Goal: Task Accomplishment & Management: Manage account settings

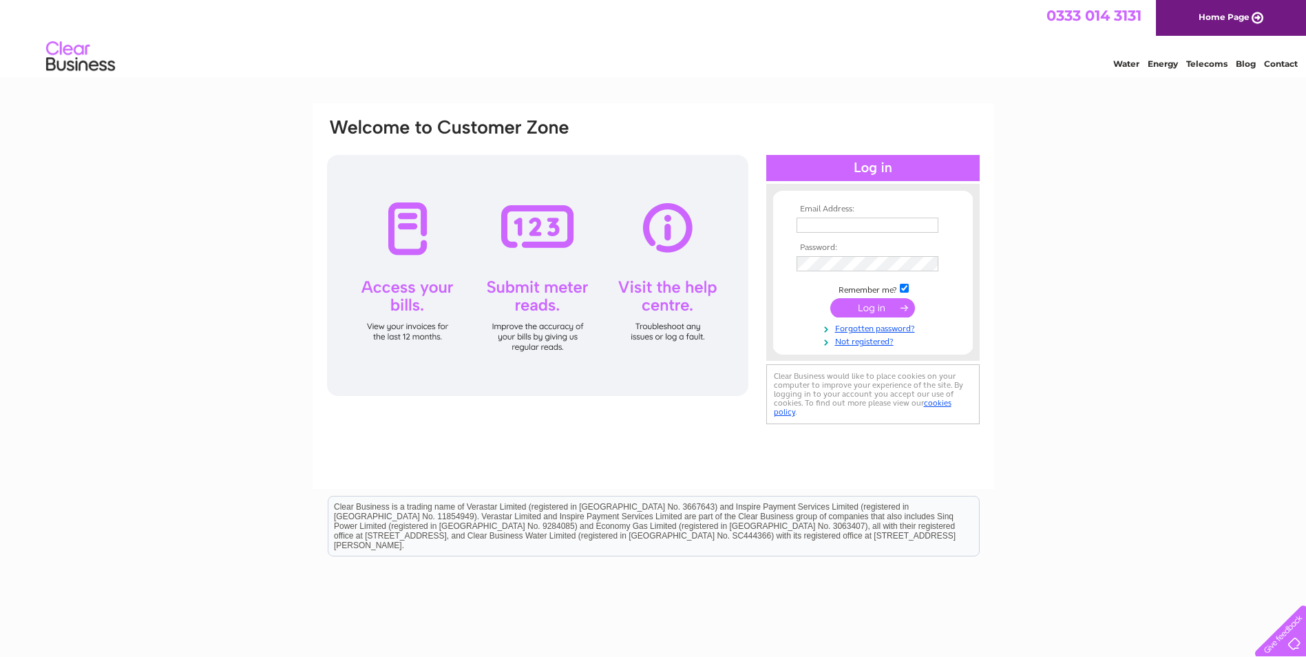
type input "pete.cresswell@sky.com"
click at [879, 311] on input "submit" at bounding box center [873, 307] width 85 height 19
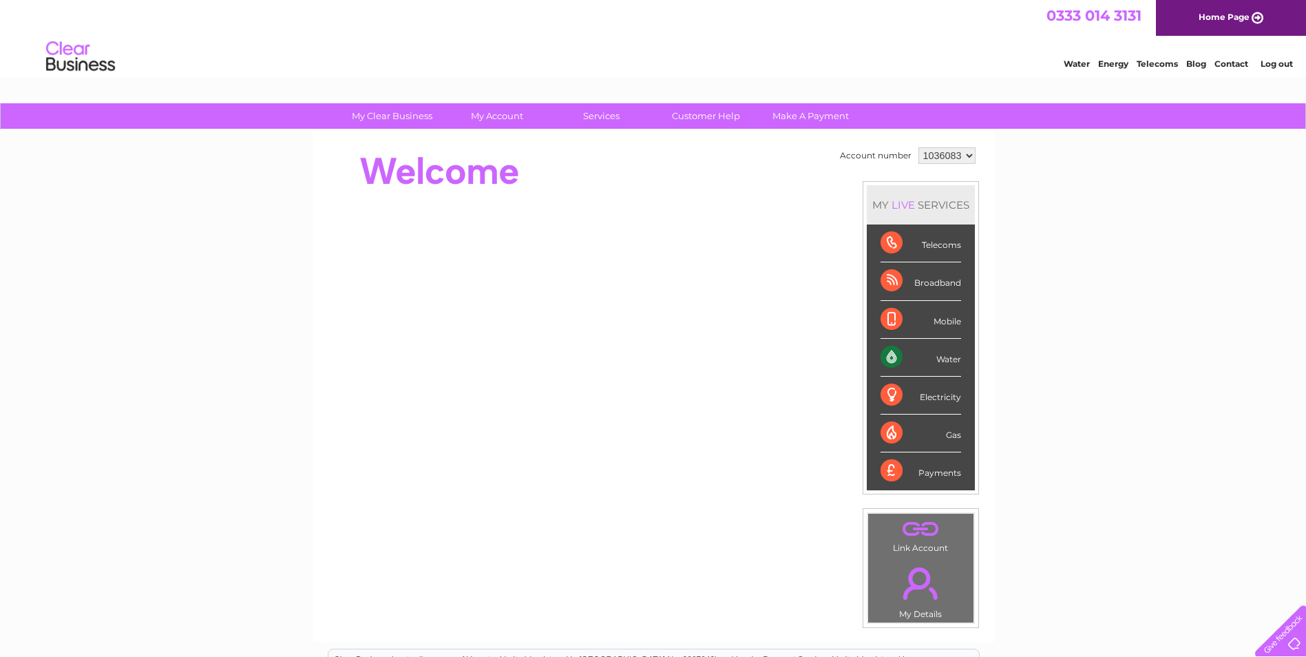
click at [895, 358] on div "Water" at bounding box center [921, 358] width 81 height 38
click at [941, 362] on div "Water" at bounding box center [921, 358] width 81 height 38
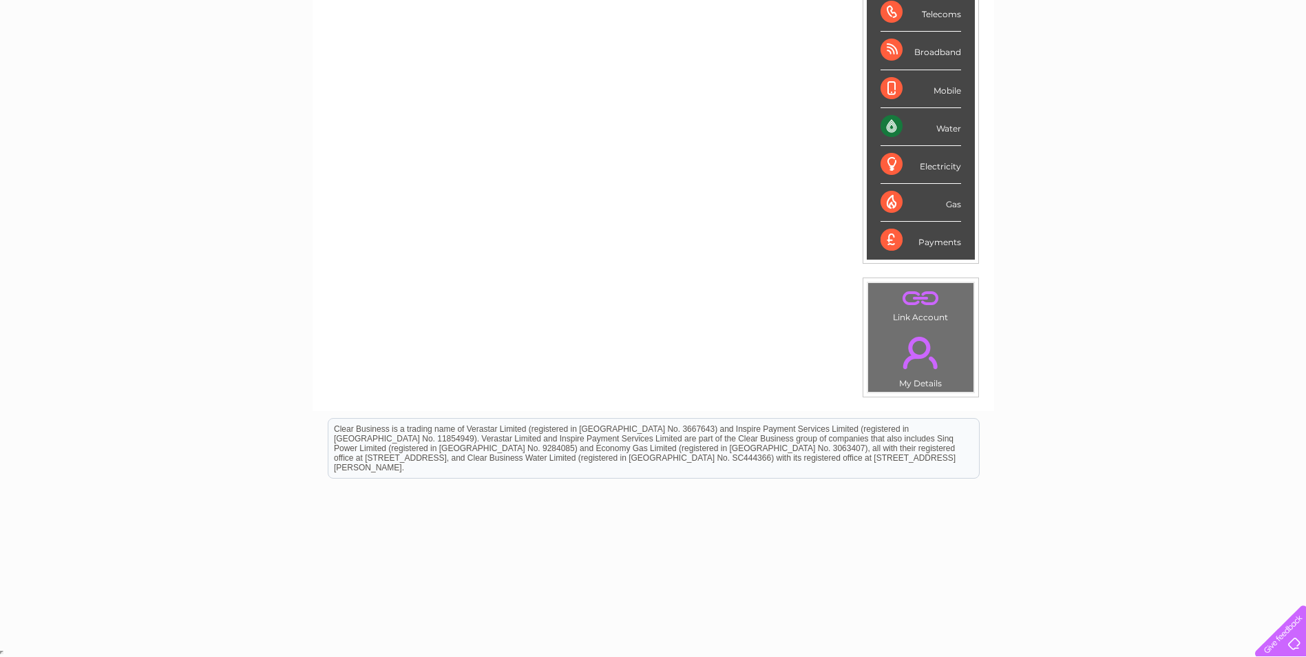
scroll to position [24, 0]
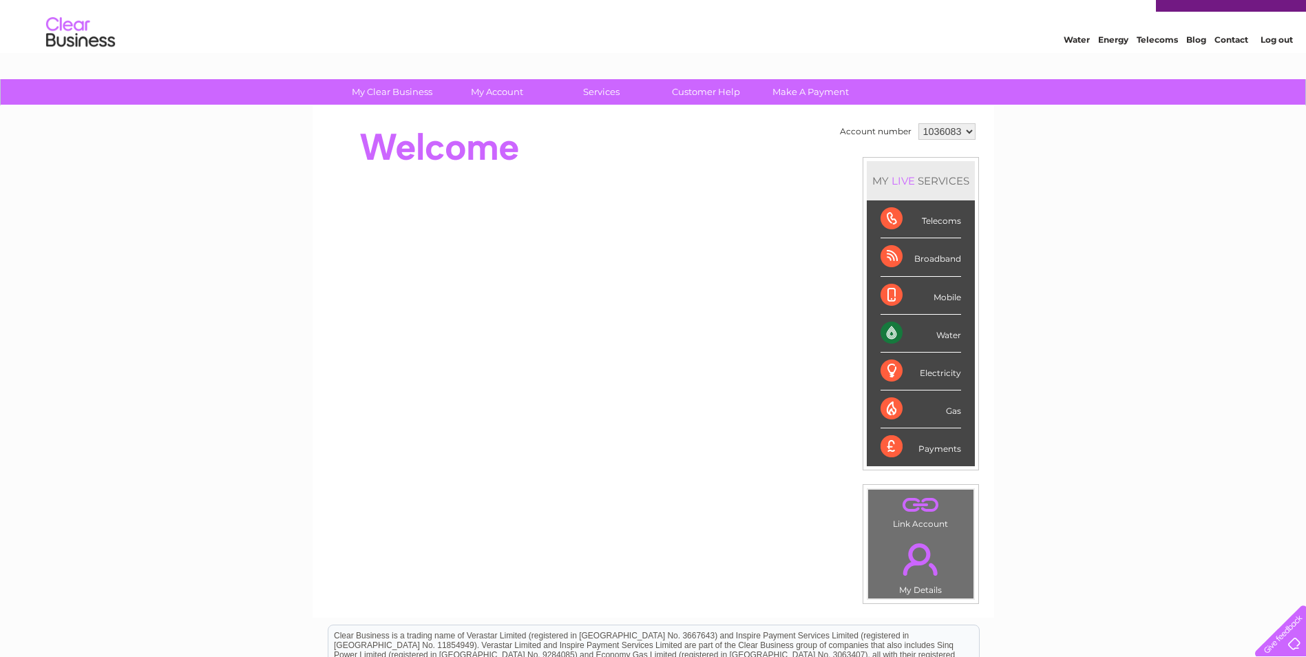
click at [917, 559] on link "." at bounding box center [921, 559] width 98 height 48
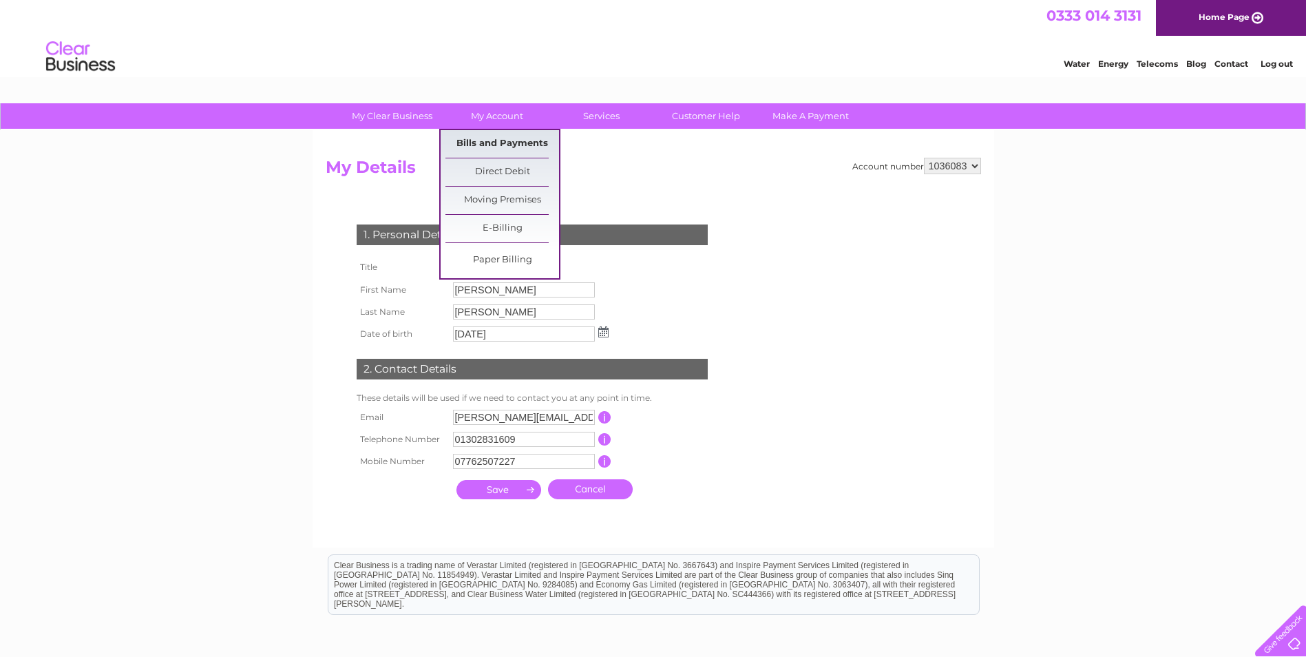
click at [495, 141] on link "Bills and Payments" at bounding box center [503, 144] width 114 height 28
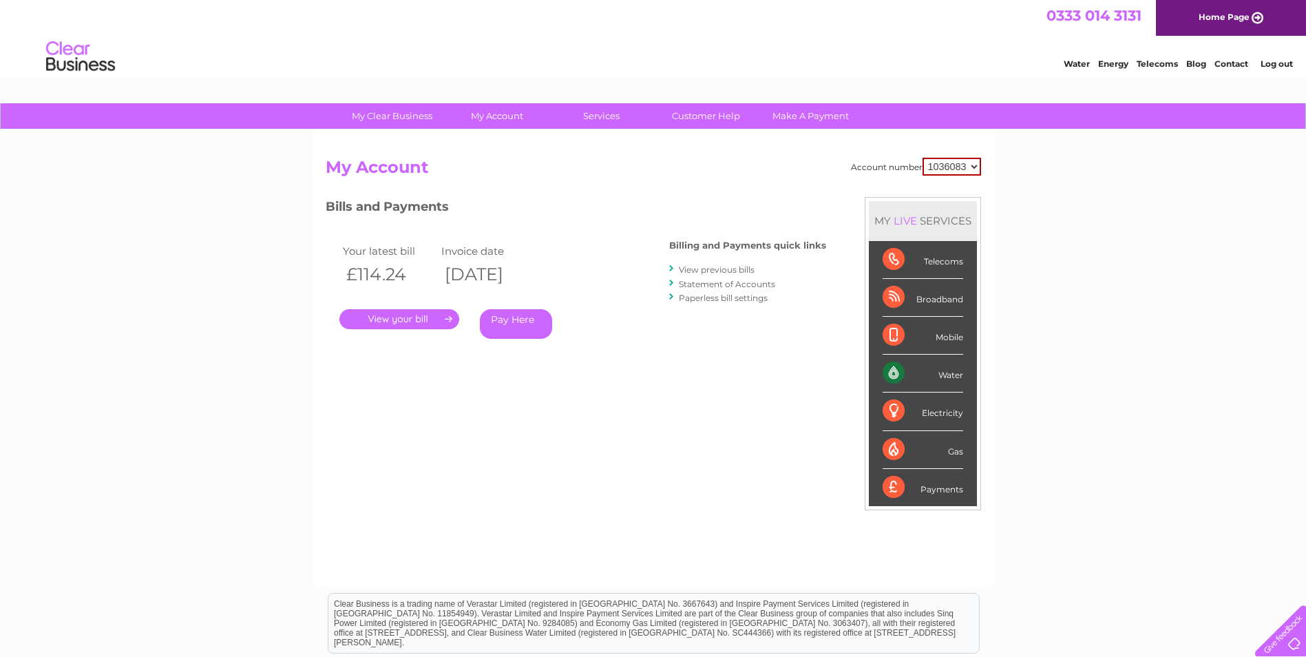
click at [389, 321] on link "." at bounding box center [400, 319] width 120 height 20
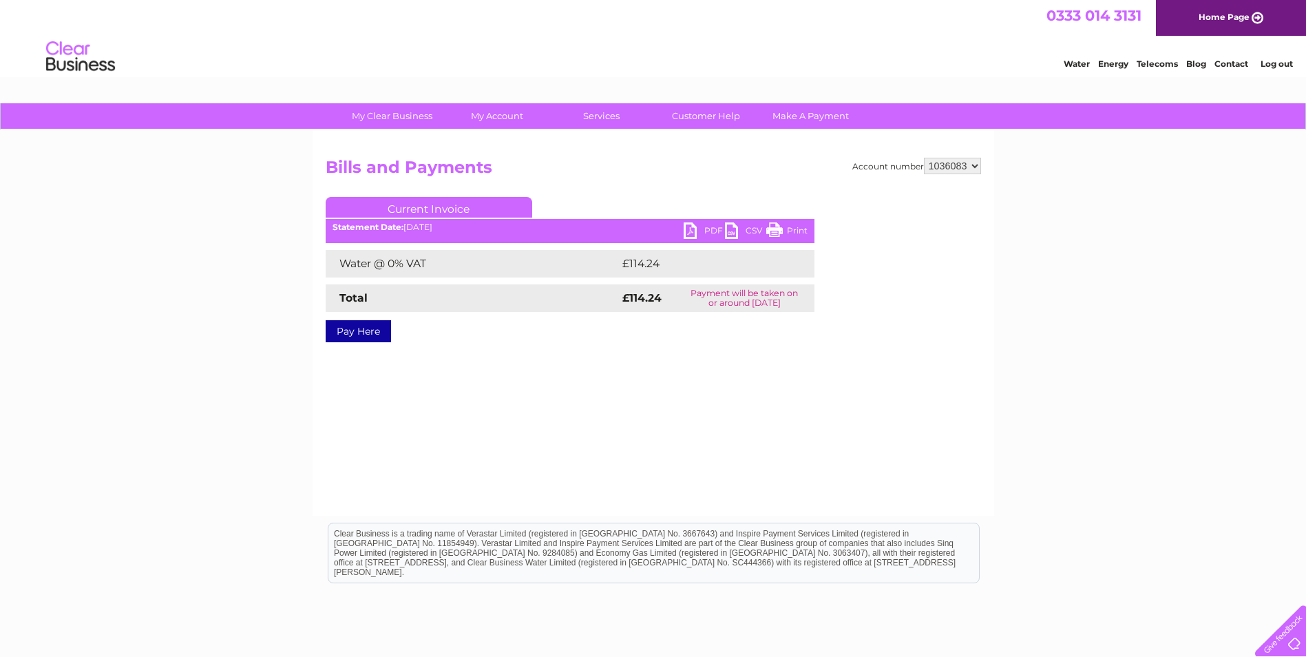
click at [691, 230] on link "PDF" at bounding box center [704, 232] width 41 height 20
